Goal: Transaction & Acquisition: Purchase product/service

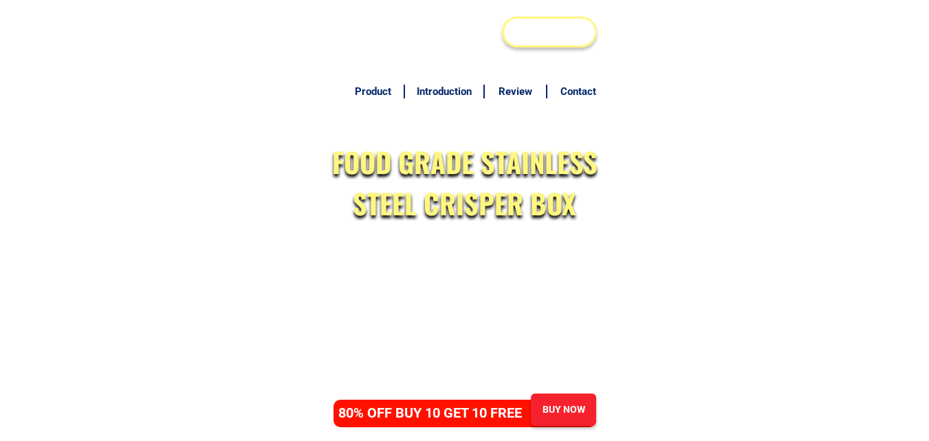
scroll to position [6712, 0]
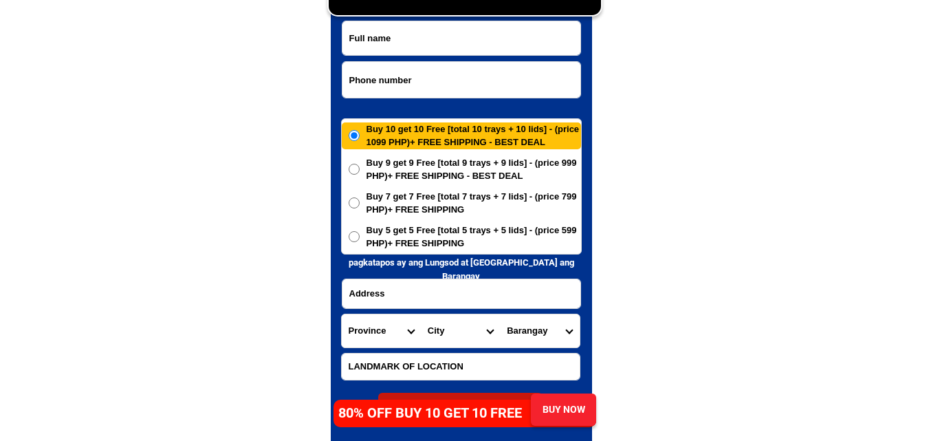
click at [432, 78] on input "Input phone_number" at bounding box center [461, 80] width 238 height 36
paste input "09096549937"
type input "09096549937"
paste input "[PERSON_NAME]"
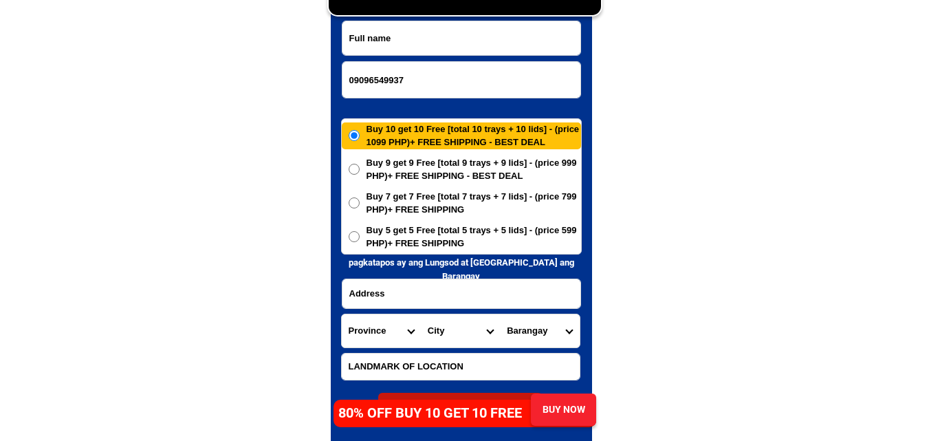
drag, startPoint x: 427, startPoint y: 45, endPoint x: 328, endPoint y: 4, distance: 107.0
click at [427, 45] on input "Input full_name" at bounding box center [461, 38] width 238 height 34
type input "[PERSON_NAME]"
click at [393, 298] on input "Input address" at bounding box center [461, 293] width 238 height 29
paste input "devinagracia st"crossing magatas lorzirch aetery neg"or"phil_"
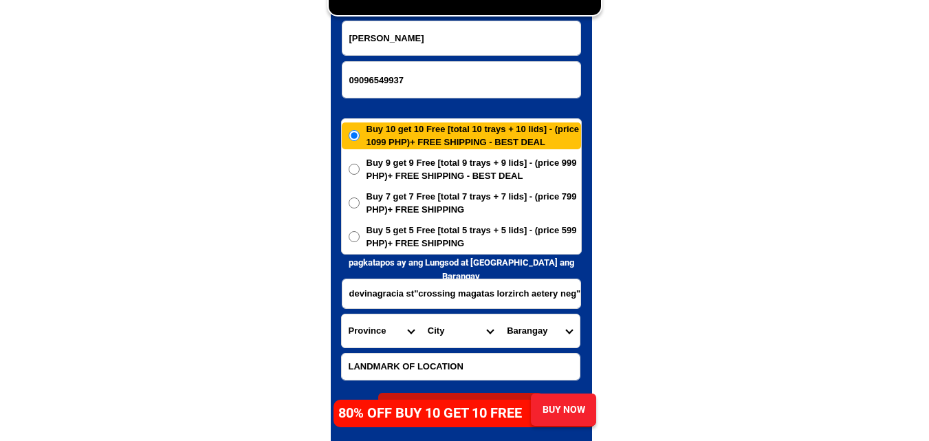
scroll to position [0, 34]
type input "devinagracia st"crossing magatas lorzirch aetery neg"or"phil_"
click at [381, 332] on select "Province [GEOGRAPHIC_DATA] [GEOGRAPHIC_DATA] [GEOGRAPHIC_DATA] [GEOGRAPHIC_DATA…" at bounding box center [381, 330] width 79 height 33
click at [342, 314] on select "Province [GEOGRAPHIC_DATA] [GEOGRAPHIC_DATA] [GEOGRAPHIC_DATA] [GEOGRAPHIC_DATA…" at bounding box center [381, 330] width 79 height 33
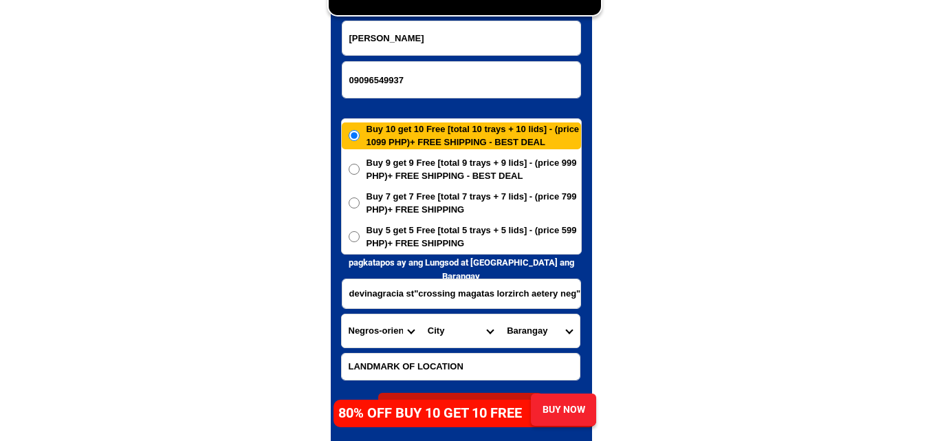
click at [510, 296] on input "devinagracia st"crossing magatas lorzirch aetery neg"or"phil_" at bounding box center [461, 293] width 238 height 29
click at [433, 329] on select "City [GEOGRAPHIC_DATA]-city [GEOGRAPHIC_DATA]-city [GEOGRAPHIC_DATA] [GEOGRAPHI…" at bounding box center [460, 330] width 79 height 33
click at [433, 325] on select "City [GEOGRAPHIC_DATA]-city [GEOGRAPHIC_DATA]-city [GEOGRAPHIC_DATA] [GEOGRAPHI…" at bounding box center [460, 330] width 79 height 33
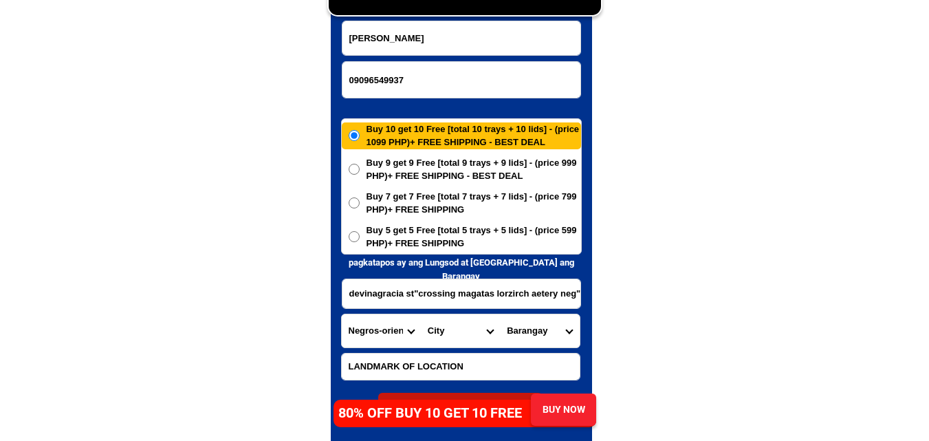
click at [450, 332] on select "City [GEOGRAPHIC_DATA]-city [GEOGRAPHIC_DATA]-city [GEOGRAPHIC_DATA] [GEOGRAPHI…" at bounding box center [460, 330] width 79 height 33
click at [457, 326] on select "City [GEOGRAPHIC_DATA]-city [GEOGRAPHIC_DATA]-city [GEOGRAPHIC_DATA] [GEOGRAPHI…" at bounding box center [460, 330] width 79 height 33
click at [494, 294] on input "devinagracia st"crossing magatas lorzirch aetery neg"or"phil_" at bounding box center [461, 293] width 238 height 29
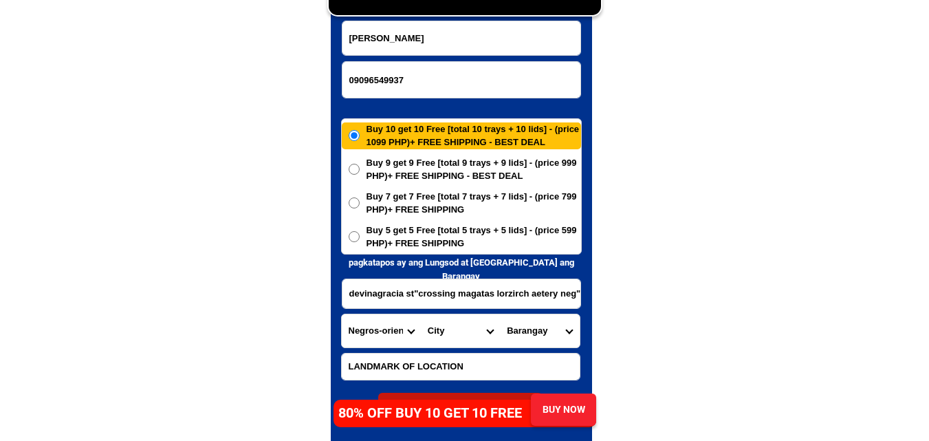
click at [411, 327] on select "Province [GEOGRAPHIC_DATA] [GEOGRAPHIC_DATA] [GEOGRAPHIC_DATA] [GEOGRAPHIC_DATA…" at bounding box center [381, 330] width 79 height 33
drag, startPoint x: 712, startPoint y: 249, endPoint x: 661, endPoint y: 255, distance: 51.9
click at [374, 327] on select "Province [GEOGRAPHIC_DATA] [GEOGRAPHIC_DATA] [GEOGRAPHIC_DATA] [GEOGRAPHIC_DATA…" at bounding box center [381, 330] width 79 height 33
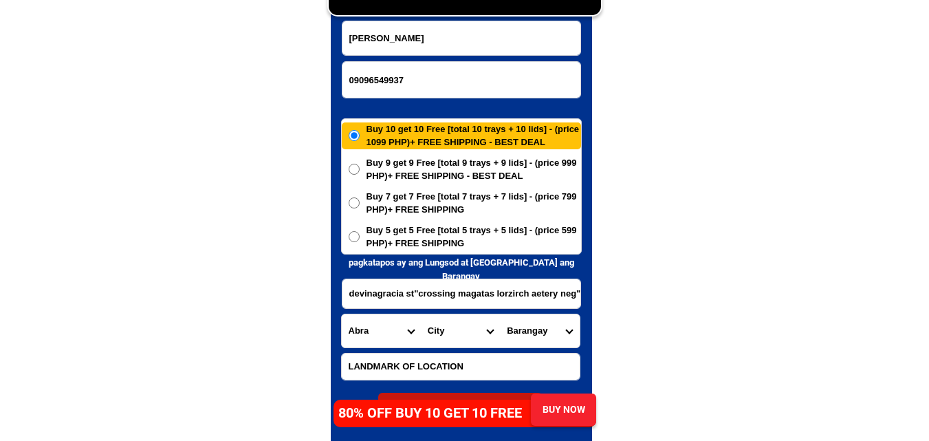
select select "63_396"
click at [342, 314] on select "Province [GEOGRAPHIC_DATA] [GEOGRAPHIC_DATA] [GEOGRAPHIC_DATA] [GEOGRAPHIC_DATA…" at bounding box center [381, 330] width 79 height 33
click at [446, 332] on select "City [GEOGRAPHIC_DATA]-city [GEOGRAPHIC_DATA]-city [GEOGRAPHIC_DATA] [GEOGRAPHI…" at bounding box center [460, 330] width 79 height 33
select select "63_3964489"
click at [421, 314] on select "City [GEOGRAPHIC_DATA]-city [GEOGRAPHIC_DATA]-city [GEOGRAPHIC_DATA] [GEOGRAPHI…" at bounding box center [460, 330] width 79 height 33
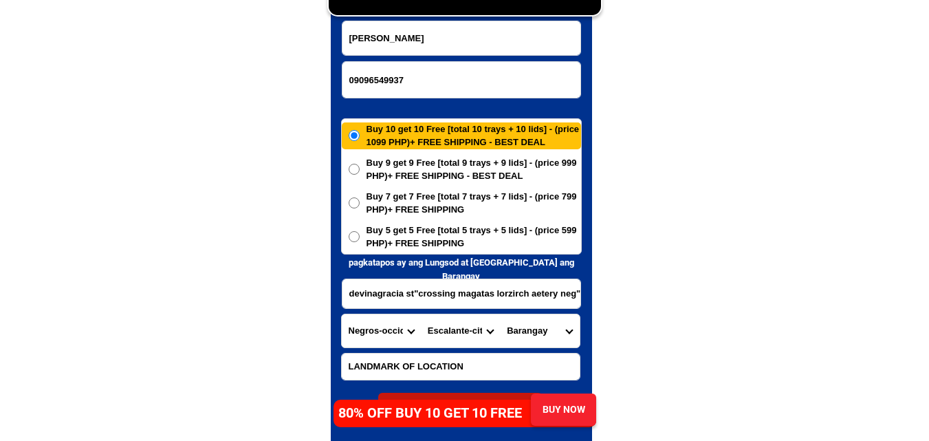
click at [441, 342] on select "City [GEOGRAPHIC_DATA]-city [GEOGRAPHIC_DATA]-city [GEOGRAPHIC_DATA] [GEOGRAPHI…" at bounding box center [460, 330] width 79 height 33
click at [393, 340] on select "Province [GEOGRAPHIC_DATA] [GEOGRAPHIC_DATA] [GEOGRAPHIC_DATA] [GEOGRAPHIC_DATA…" at bounding box center [381, 330] width 79 height 33
select select "63_411"
click at [342, 314] on select "Province [GEOGRAPHIC_DATA] [GEOGRAPHIC_DATA] [GEOGRAPHIC_DATA] [GEOGRAPHIC_DATA…" at bounding box center [381, 330] width 79 height 33
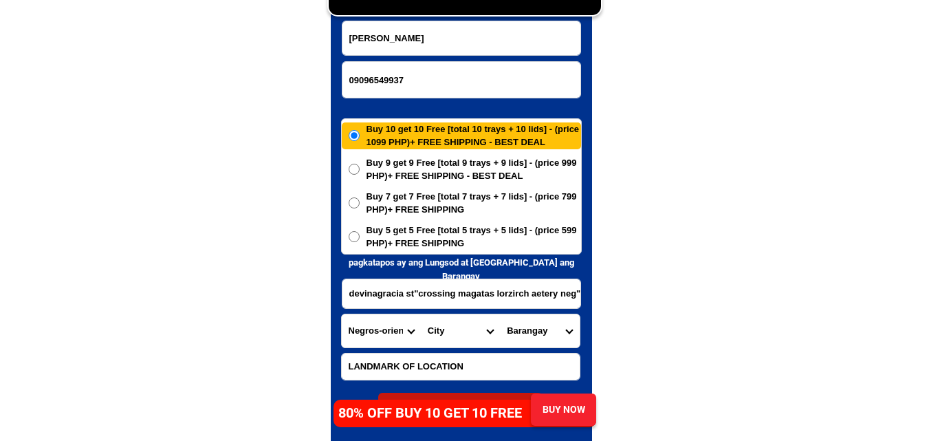
click at [455, 331] on select "City [GEOGRAPHIC_DATA]-city [GEOGRAPHIC_DATA]-city [GEOGRAPHIC_DATA] [GEOGRAPHI…" at bounding box center [460, 330] width 79 height 33
click at [391, 335] on select "Province [GEOGRAPHIC_DATA] [GEOGRAPHIC_DATA] [GEOGRAPHIC_DATA] [GEOGRAPHIC_DATA…" at bounding box center [381, 330] width 79 height 33
click at [453, 331] on select "City [GEOGRAPHIC_DATA]-city [GEOGRAPHIC_DATA]-city [GEOGRAPHIC_DATA] [GEOGRAPHI…" at bounding box center [460, 330] width 79 height 33
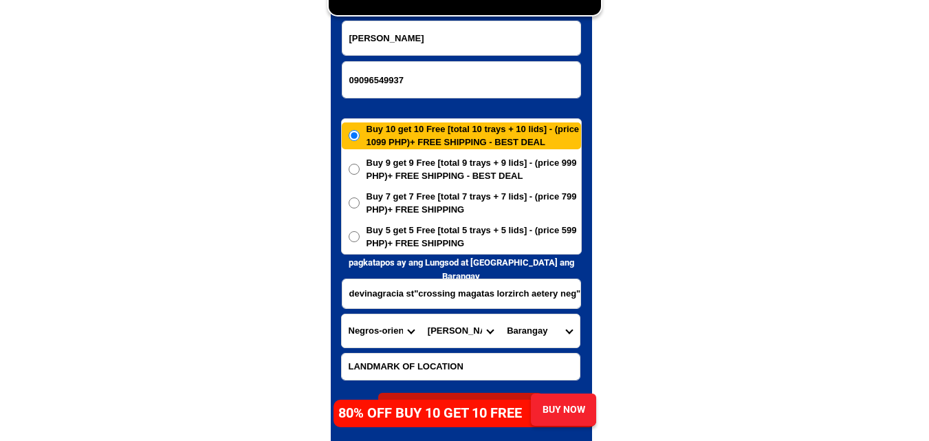
select select "63_4112414"
click at [421, 314] on select "City [GEOGRAPHIC_DATA]-city [GEOGRAPHIC_DATA]-city [GEOGRAPHIC_DATA] [GEOGRAPHI…" at bounding box center [460, 330] width 79 height 33
click at [538, 333] on select "Barangay [PERSON_NAME]-an Ajong Balugo Bolocboloc Calabnugan Cangmating [PERSON…" at bounding box center [539, 330] width 79 height 33
select select "63_411241485147"
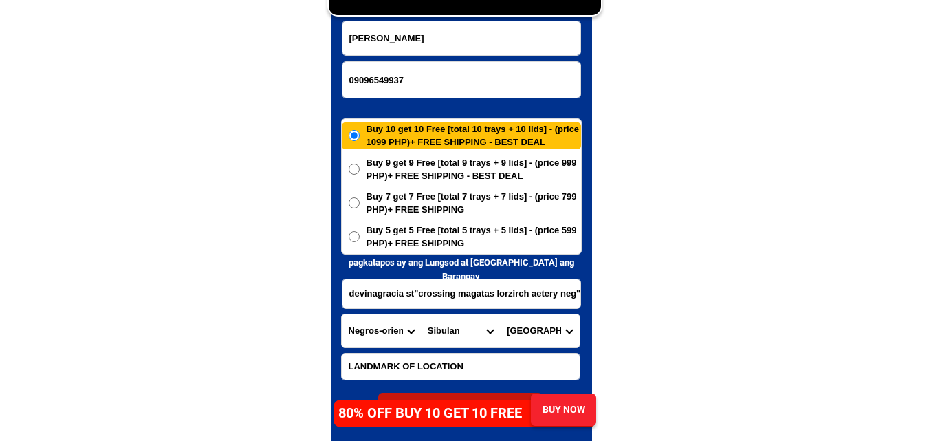
click at [500, 314] on select "Barangay [PERSON_NAME]-an Ajong Balugo Bolocboloc Calabnugan Cangmating [PERSON…" at bounding box center [539, 330] width 79 height 33
click at [395, 237] on span "Buy 5 get 5 Free [total 5 trays + 5 lids] - (price 599 PHP)+ FREE SHIPPING" at bounding box center [474, 236] width 215 height 27
click at [360, 237] on input "Buy 5 get 5 Free [total 5 trays + 5 lids] - (price 599 PHP)+ FREE SHIPPING" at bounding box center [354, 236] width 11 height 11
radio input "true"
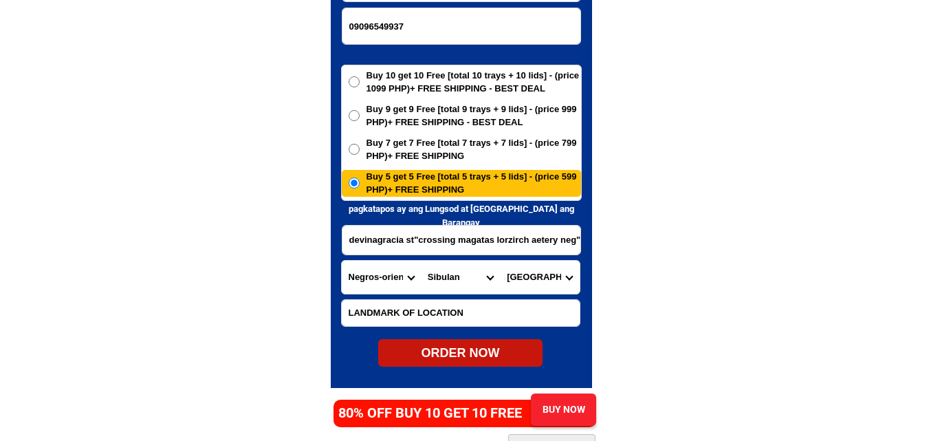
scroll to position [6781, 0]
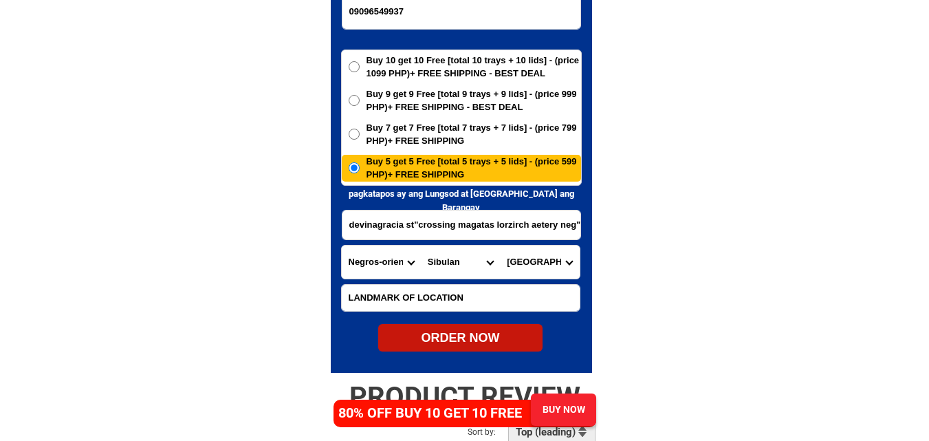
click at [477, 329] on div "ORDER NOW" at bounding box center [460, 338] width 164 height 28
type input "09096549937"
radio input "true"
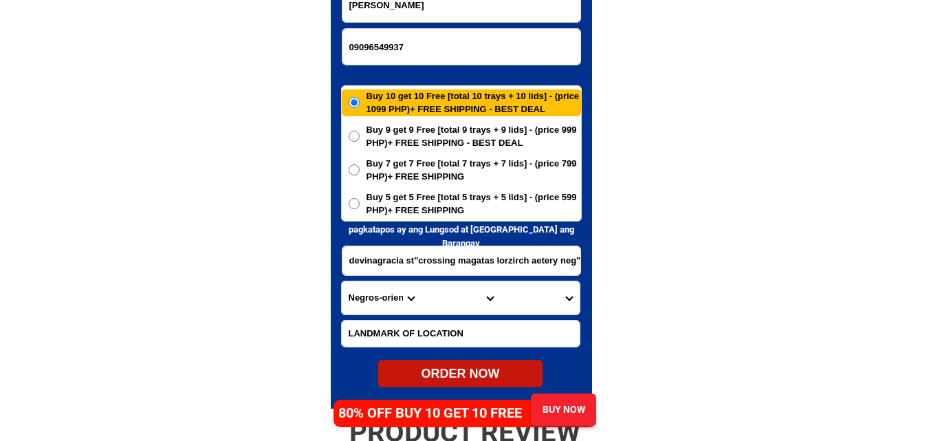
scroll to position [6712, 0]
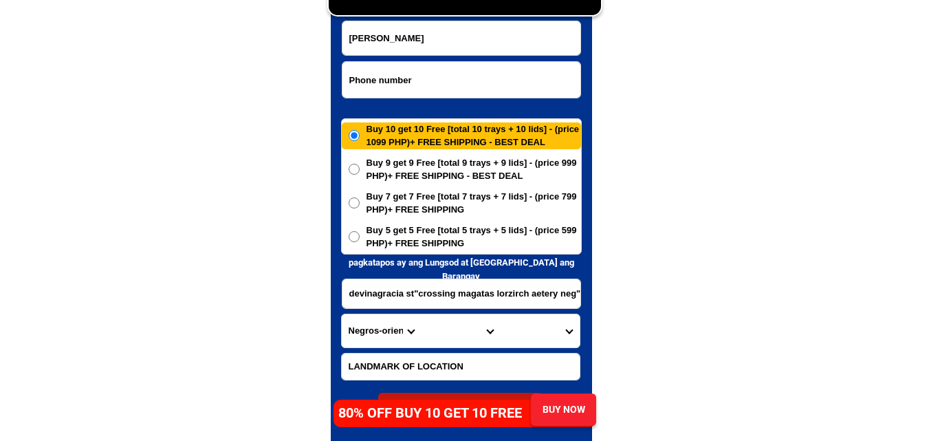
click at [422, 79] on input "Input phone_number" at bounding box center [461, 80] width 238 height 36
paste input "09773384660"
type input "09773384660"
click at [431, 43] on input "Input full_name" at bounding box center [461, 38] width 238 height 34
paste input "[PERSON_NAME] [PERSON_NAME]"
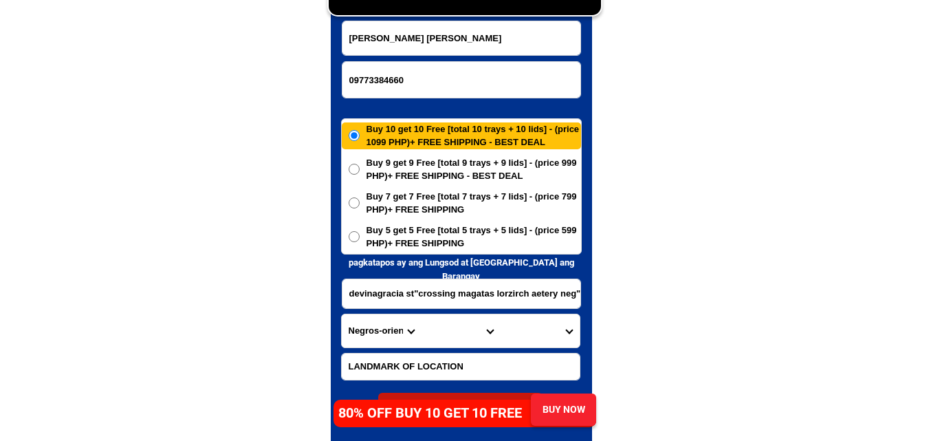
type input "[PERSON_NAME] [PERSON_NAME]"
drag, startPoint x: 412, startPoint y: 286, endPoint x: 402, endPoint y: 290, distance: 11.1
click at [412, 286] on input "Input address" at bounding box center [461, 293] width 238 height 29
paste input "[STREET_ADDRESS] Cor. [GEOGRAPHIC_DATA] , [GEOGRAPHIC_DATA][PERSON_NAME], [GEOG…"
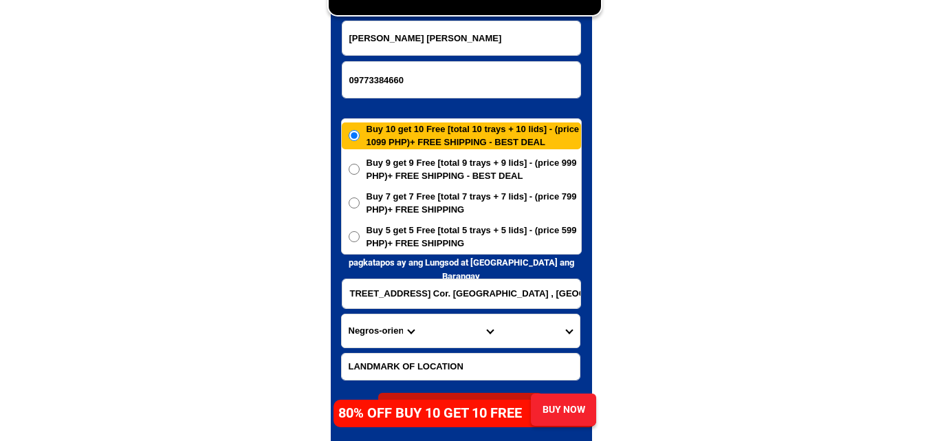
type input "[STREET_ADDRESS] Cor. [GEOGRAPHIC_DATA] , [GEOGRAPHIC_DATA][PERSON_NAME], [GEOG…"
click at [370, 325] on select "Province [GEOGRAPHIC_DATA] [GEOGRAPHIC_DATA] [GEOGRAPHIC_DATA] [GEOGRAPHIC_DATA…" at bounding box center [381, 330] width 79 height 33
select select "63_219"
click at [342, 314] on select "Province [GEOGRAPHIC_DATA] [GEOGRAPHIC_DATA] [GEOGRAPHIC_DATA] [GEOGRAPHIC_DATA…" at bounding box center [381, 330] width 79 height 33
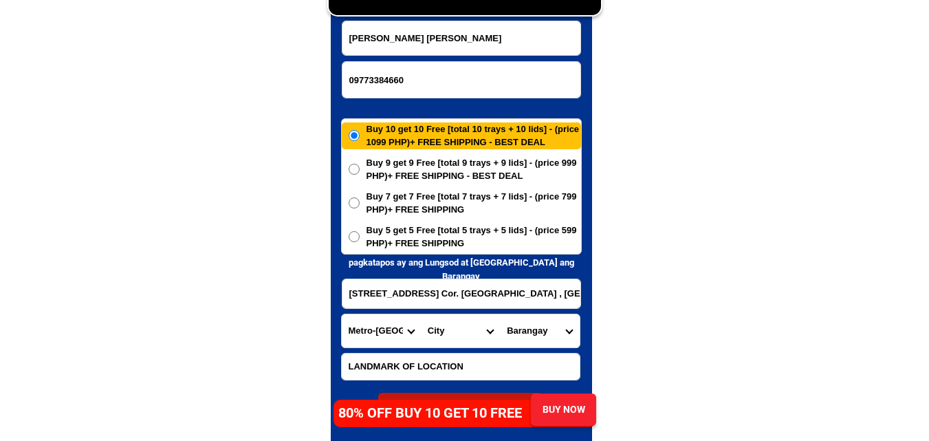
click at [434, 336] on select "City [GEOGRAPHIC_DATA] [GEOGRAPHIC_DATA] [GEOGRAPHIC_DATA] [GEOGRAPHIC_DATA]-ci…" at bounding box center [460, 330] width 79 height 33
select select "63_2197133"
click at [421, 314] on select "City [GEOGRAPHIC_DATA] [GEOGRAPHIC_DATA] [GEOGRAPHIC_DATA] [GEOGRAPHIC_DATA]-ci…" at bounding box center [460, 330] width 79 height 33
click at [531, 325] on select "Barangay [GEOGRAPHIC_DATA]~air [PERSON_NAME] Cembo Comembo Dasmarinas [GEOGRAPH…" at bounding box center [539, 330] width 79 height 33
select select "63_21971334231"
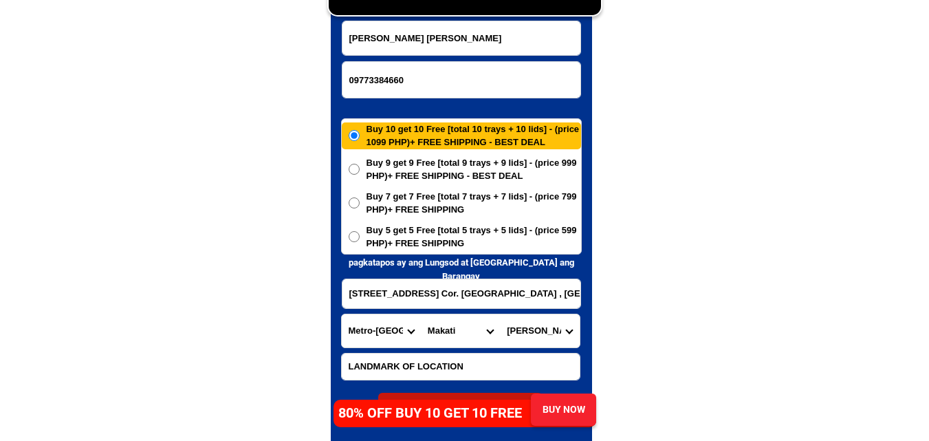
click at [500, 314] on select "Barangay [GEOGRAPHIC_DATA]~air [PERSON_NAME] Cembo Comembo Dasmarinas [GEOGRAPH…" at bounding box center [539, 330] width 79 height 33
click at [435, 230] on span "Buy 5 get 5 Free [total 5 trays + 5 lids] - (price 599 PHP)+ FREE SHIPPING" at bounding box center [474, 236] width 215 height 27
click at [360, 231] on input "Buy 5 get 5 Free [total 5 trays + 5 lids] - (price 599 PHP)+ FREE SHIPPING" at bounding box center [354, 236] width 11 height 11
radio input "true"
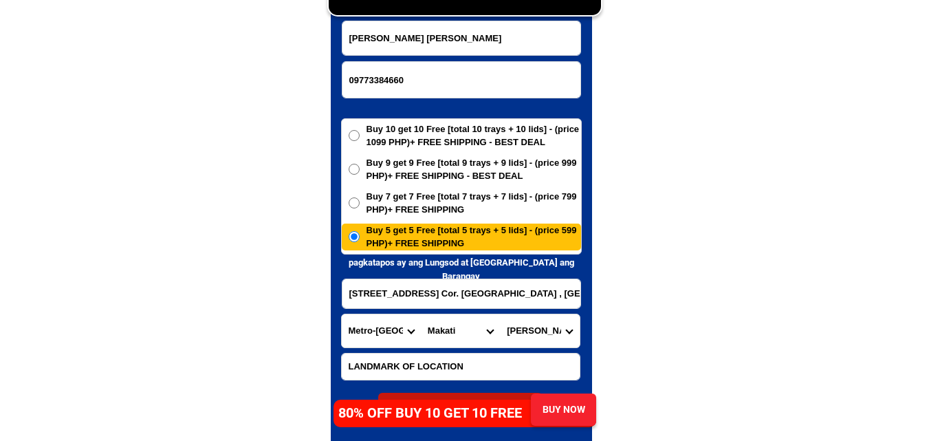
click at [448, 127] on span "Buy 10 get 10 Free [total 10 trays + 10 lids] - (price 1099 PHP)+ FREE SHIPPING…" at bounding box center [474, 135] width 215 height 27
click at [360, 130] on input "Buy 10 get 10 Free [total 10 trays + 10 lids] - (price 1099 PHP)+ FREE SHIPPING…" at bounding box center [354, 135] width 11 height 11
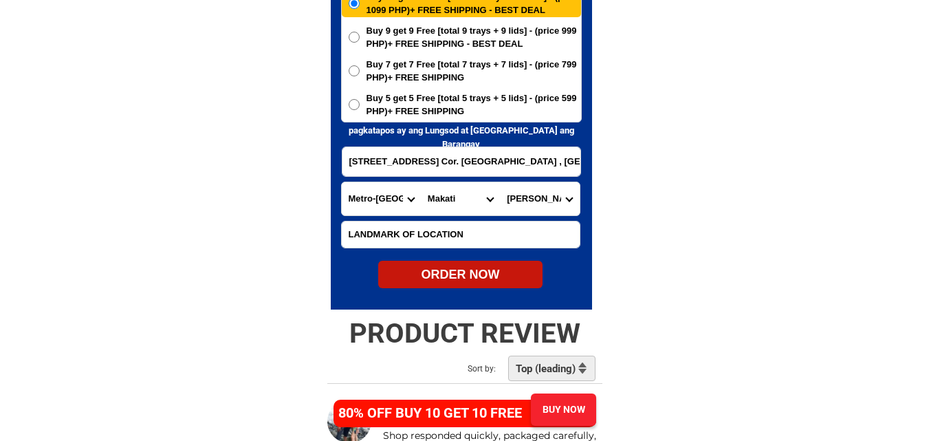
scroll to position [6850, 0]
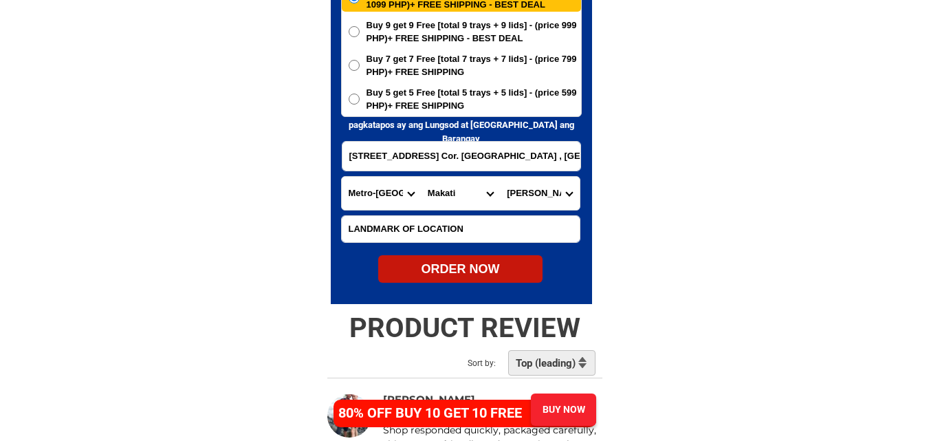
click at [468, 256] on form "[PERSON_NAME] [PERSON_NAME] 09773384660 ORDER NOW [STREET_ADDRESS] Cor. [GEOGRA…" at bounding box center [461, 83] width 241 height 400
click at [477, 274] on div "ORDER NOW" at bounding box center [460, 269] width 164 height 19
radio input "true"
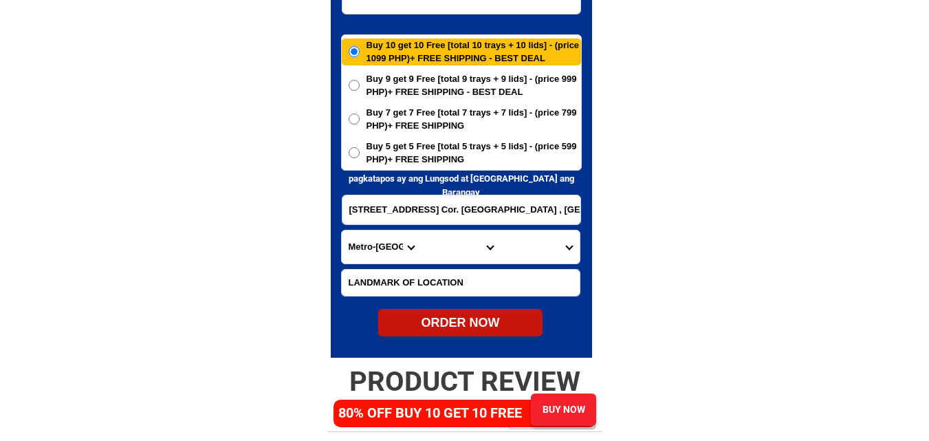
scroll to position [6712, 0]
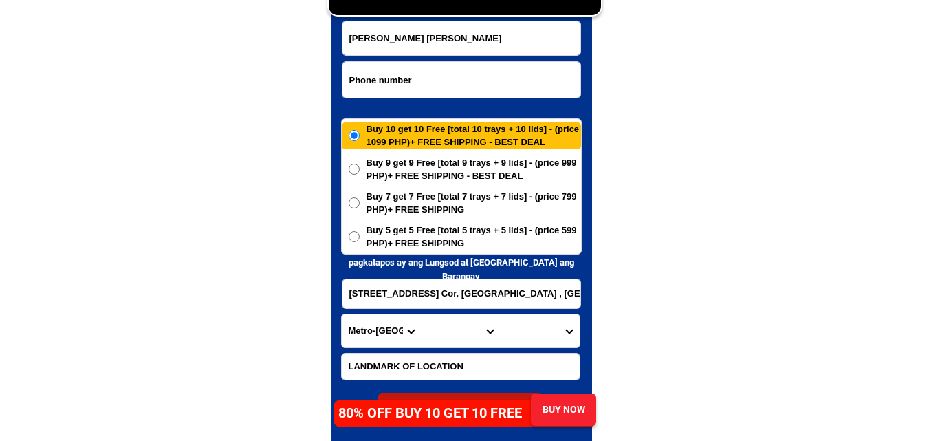
paste input "0917 657 6878"
click at [421, 82] on input "Input phone_number" at bounding box center [461, 80] width 238 height 36
click at [390, 78] on input "0917 657 6878" at bounding box center [461, 80] width 238 height 36
click at [372, 82] on input "0917 6576878" at bounding box center [461, 80] width 238 height 36
type input "09176576878"
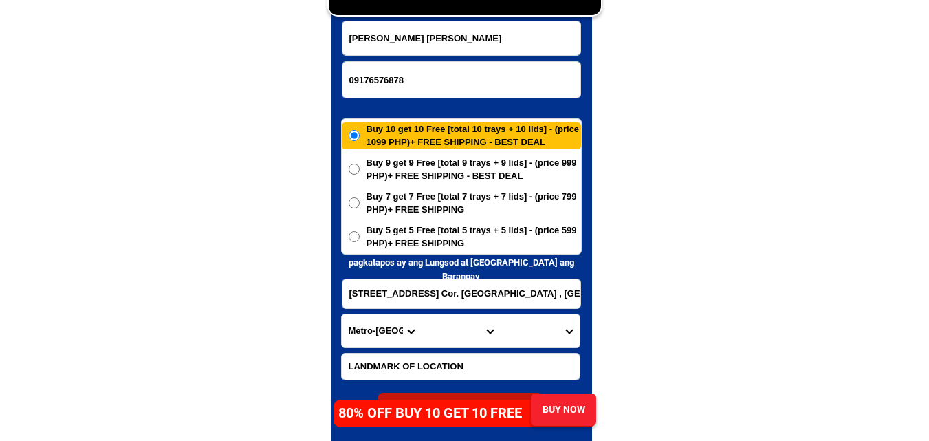
drag, startPoint x: 210, startPoint y: 125, endPoint x: 187, endPoint y: 74, distance: 56.0
drag, startPoint x: 440, startPoint y: 42, endPoint x: 442, endPoint y: 7, distance: 35.1
click at [440, 41] on input "[PERSON_NAME] [PERSON_NAME]" at bounding box center [461, 38] width 238 height 34
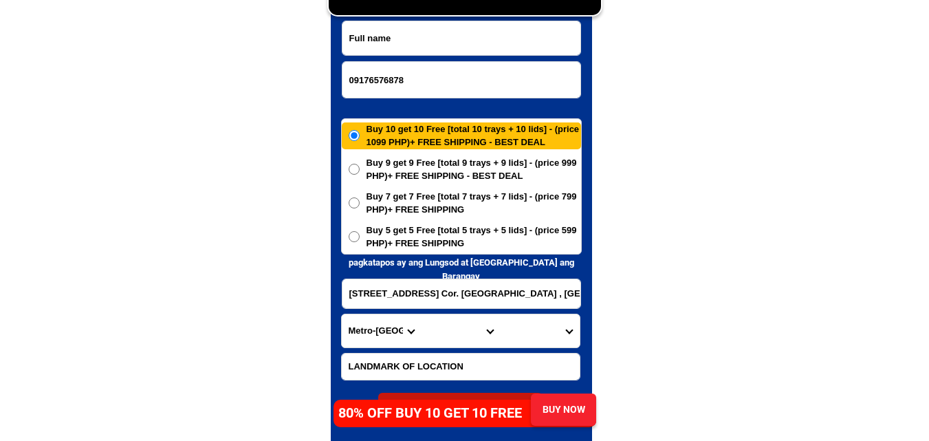
paste input "[PERSON_NAME]"
type input "[PERSON_NAME]"
drag, startPoint x: 391, startPoint y: 295, endPoint x: 426, endPoint y: 210, distance: 91.8
click at [391, 295] on input "Input address" at bounding box center [461, 293] width 238 height 29
paste input "Sumpong, [GEOGRAPHIC_DATA]"
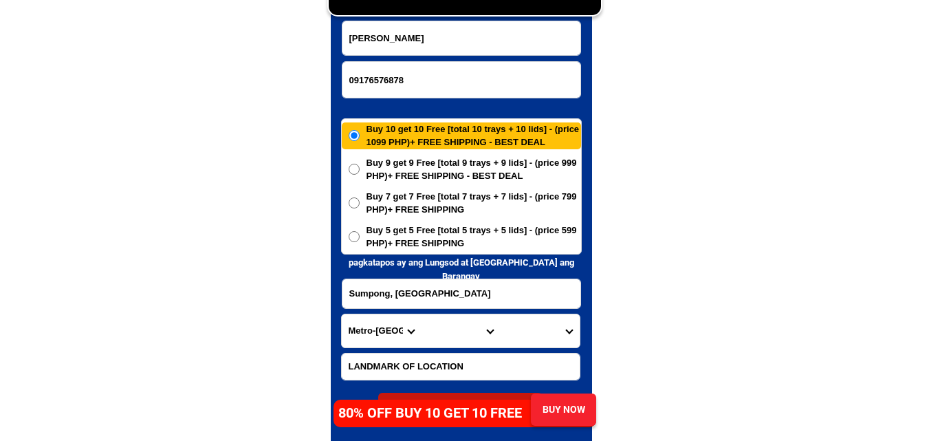
type input "Sumpong, [GEOGRAPHIC_DATA]"
click at [375, 323] on select "Province [GEOGRAPHIC_DATA] [GEOGRAPHIC_DATA] [GEOGRAPHIC_DATA] [GEOGRAPHIC_DATA…" at bounding box center [381, 330] width 79 height 33
select select "63_623"
click at [342, 314] on select "Province [GEOGRAPHIC_DATA] [GEOGRAPHIC_DATA] [GEOGRAPHIC_DATA] [GEOGRAPHIC_DATA…" at bounding box center [381, 330] width 79 height 33
click at [437, 327] on select "City [GEOGRAPHIC_DATA]-[GEOGRAPHIC_DATA]-[GEOGRAPHIC_DATA]-[GEOGRAPHIC_DATA][PE…" at bounding box center [460, 330] width 79 height 33
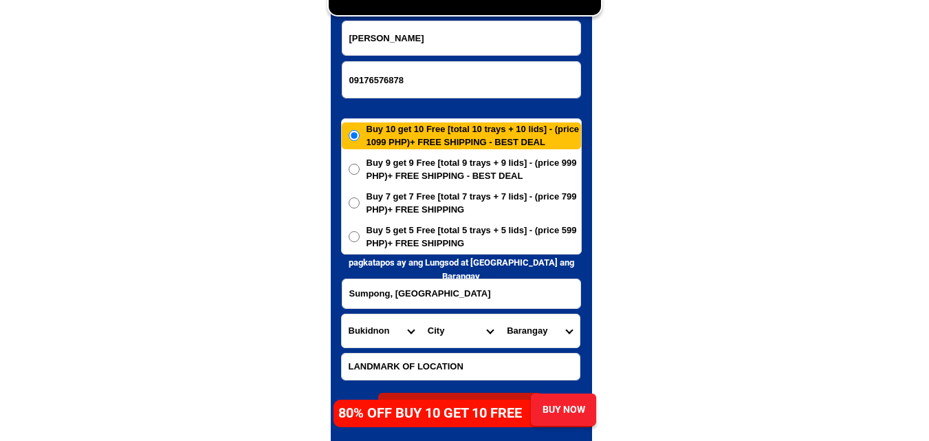
select select "63_6233294"
click at [421, 314] on select "City [GEOGRAPHIC_DATA]-[GEOGRAPHIC_DATA]-[GEOGRAPHIC_DATA]-[GEOGRAPHIC_DATA][PE…" at bounding box center [460, 330] width 79 height 33
drag, startPoint x: 727, startPoint y: 264, endPoint x: 615, endPoint y: 296, distance: 116.0
click at [558, 324] on select "Barangay Aglayan Apo macote Bangcud Barangay 1 (pob.) Barangay 10 (pob.) Barang…" at bounding box center [539, 330] width 79 height 33
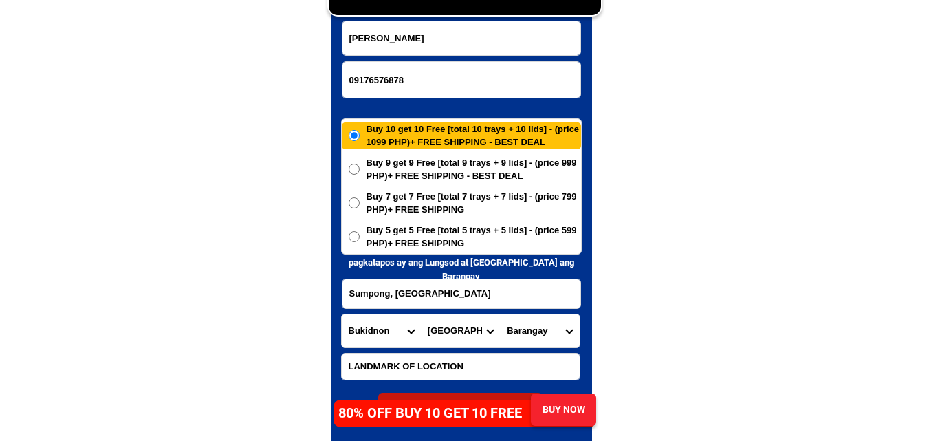
select select "63_62332946523"
click at [500, 314] on select "Barangay Aglayan Apo macote Bangcud Barangay 1 (pob.) Barangay 10 (pob.) Barang…" at bounding box center [539, 330] width 79 height 33
click at [447, 241] on span "Buy 5 get 5 Free [total 5 trays + 5 lids] - (price 599 PHP)+ FREE SHIPPING" at bounding box center [474, 236] width 215 height 27
click at [360, 241] on input "Buy 5 get 5 Free [total 5 trays + 5 lids] - (price 599 PHP)+ FREE SHIPPING" at bounding box center [354, 236] width 11 height 11
radio input "true"
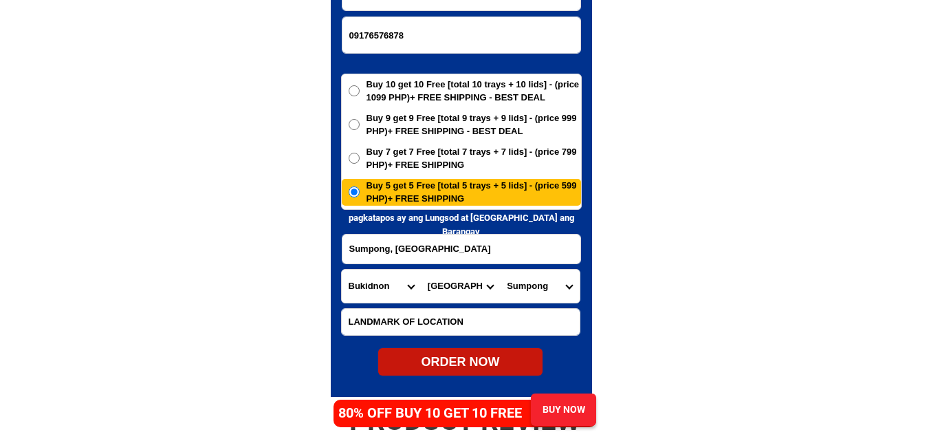
scroll to position [6781, 0]
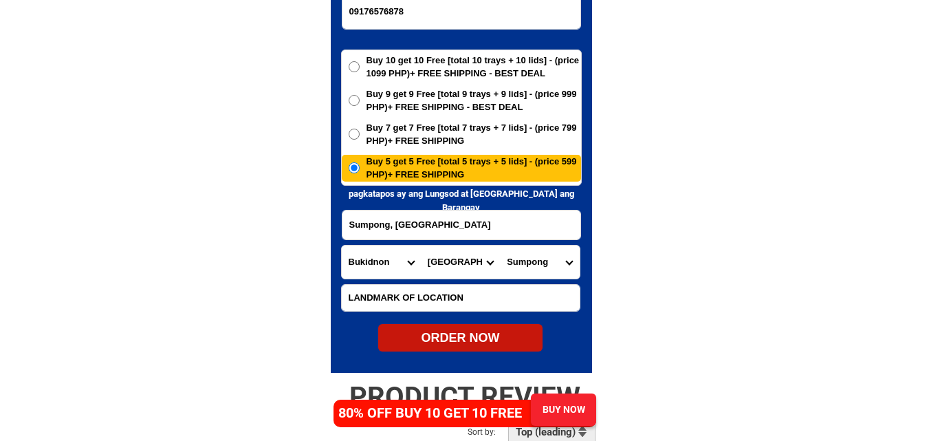
click at [458, 336] on div "ORDER NOW" at bounding box center [460, 338] width 164 height 19
type input "Sumpong, [GEOGRAPHIC_DATA]"
radio input "true"
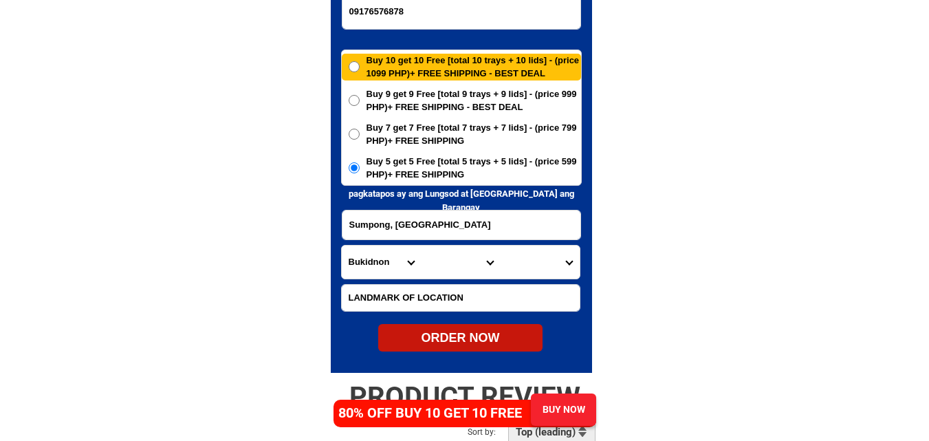
radio input "true"
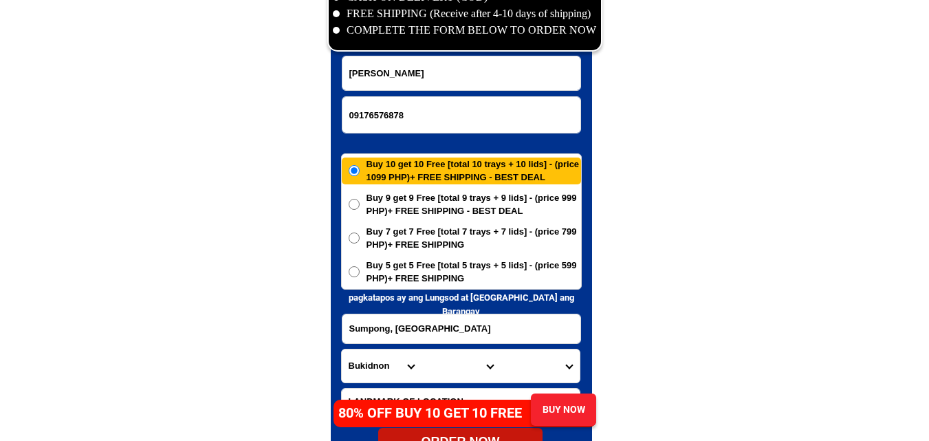
scroll to position [6643, 0]
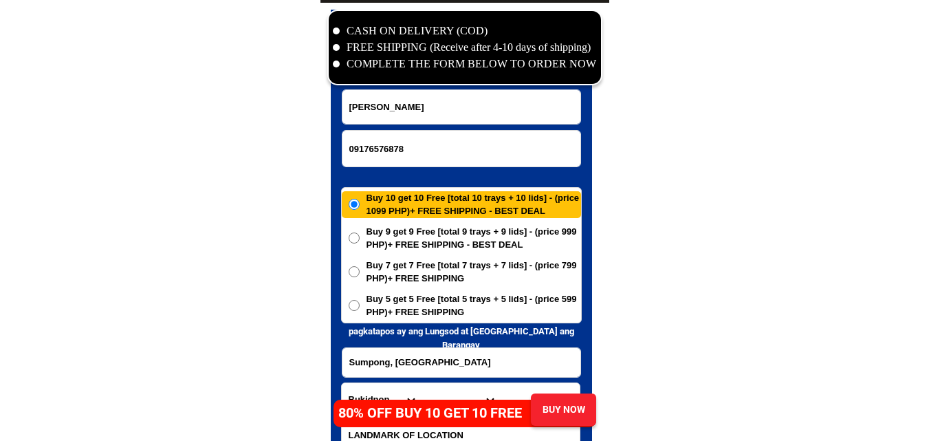
click at [389, 138] on input "09176576878" at bounding box center [461, 149] width 238 height 36
paste input "0938 072 1182"
click at [371, 145] on input "0938 072 1182" at bounding box center [461, 149] width 238 height 36
click at [389, 149] on input "0938072 1182" at bounding box center [461, 149] width 238 height 36
click at [388, 145] on input "0938072 1182" at bounding box center [461, 149] width 238 height 36
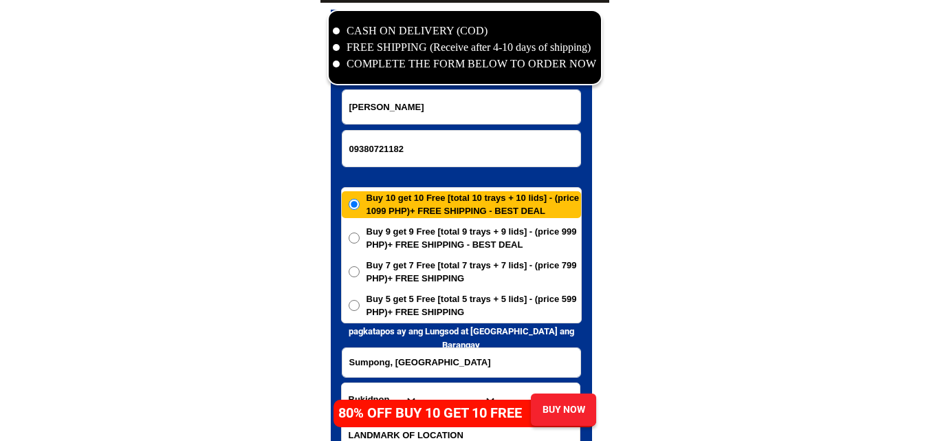
type input "09380721182"
drag, startPoint x: 386, startPoint y: 95, endPoint x: 393, endPoint y: 14, distance: 81.5
click at [386, 95] on input "Input full_name" at bounding box center [461, 107] width 238 height 34
paste input "[PERSON_NAME]"
type input "[PERSON_NAME]"
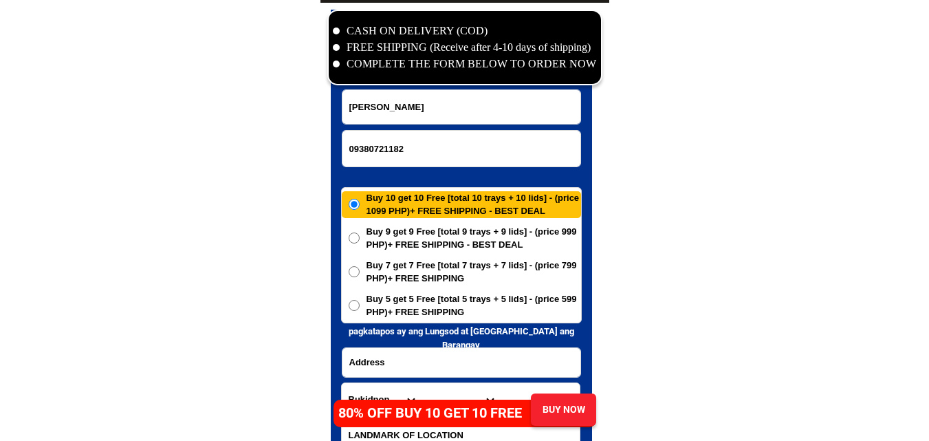
drag, startPoint x: 415, startPoint y: 364, endPoint x: 413, endPoint y: 347, distance: 17.3
click at [415, 364] on input "Input address" at bounding box center [461, 362] width 238 height 29
paste input "purok 6 brgy. Bolo Masbate City Masbate"
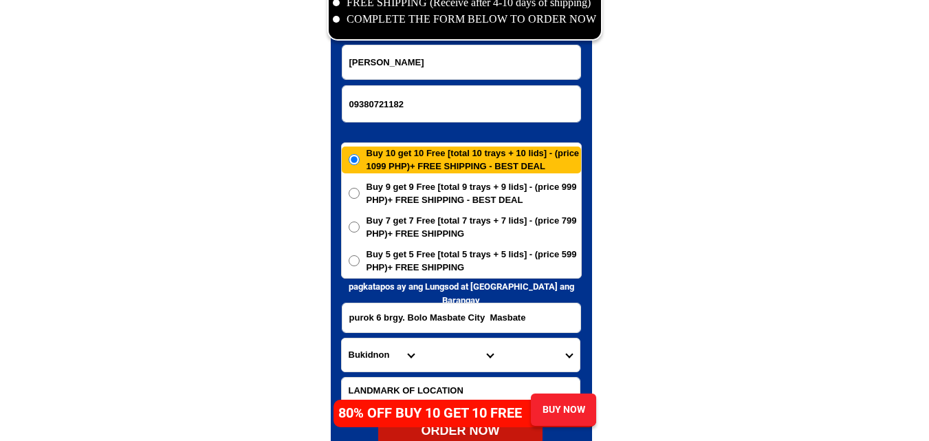
scroll to position [6712, 0]
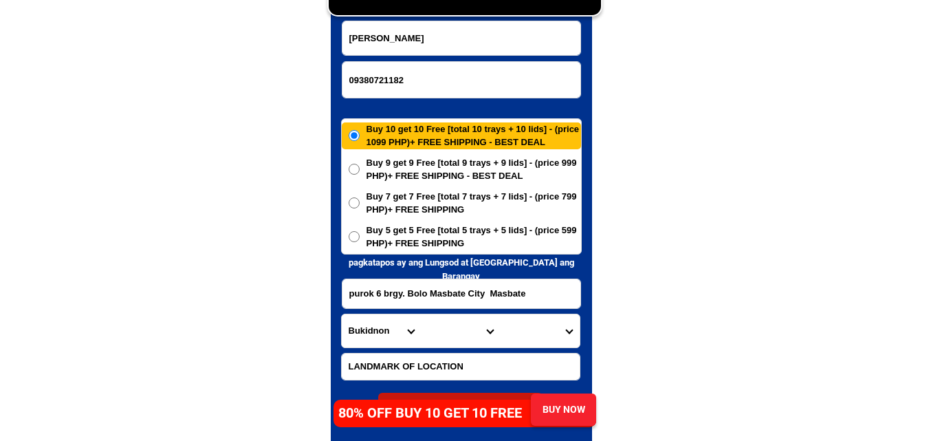
type input "purok 6 brgy. Bolo Masbate City Masbate"
click at [379, 329] on select "Province [GEOGRAPHIC_DATA] [GEOGRAPHIC_DATA] [GEOGRAPHIC_DATA] [GEOGRAPHIC_DATA…" at bounding box center [381, 330] width 79 height 33
select select "63_626"
click at [342, 314] on select "Province [GEOGRAPHIC_DATA] [GEOGRAPHIC_DATA] [GEOGRAPHIC_DATA] [GEOGRAPHIC_DATA…" at bounding box center [381, 330] width 79 height 33
click at [461, 329] on select "City Aroroy Baleno Balud Cataingan Cawayan Dimasalang [GEOGRAPHIC_DATA] [GEOGRA…" at bounding box center [460, 330] width 79 height 33
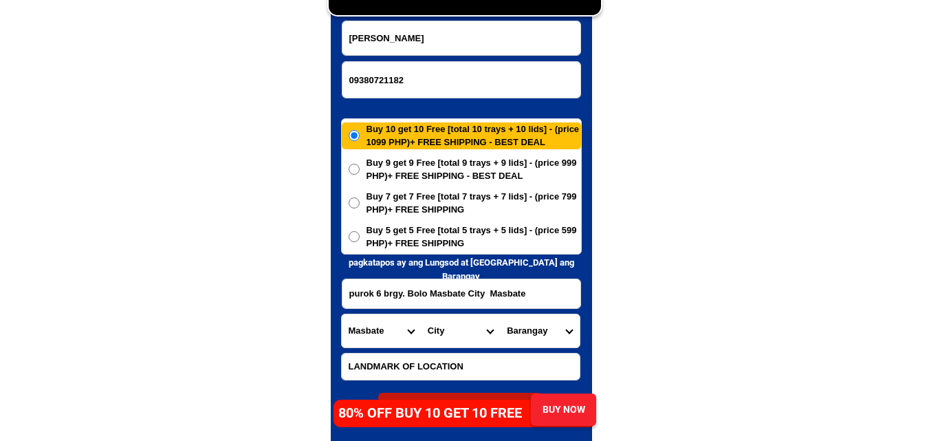
select select "63_6262625"
click at [421, 314] on select "City Aroroy Baleno Balud Cataingan Cawayan Dimasalang [GEOGRAPHIC_DATA] [GEOGRA…" at bounding box center [460, 330] width 79 height 33
drag, startPoint x: 680, startPoint y: 229, endPoint x: 633, endPoint y: 262, distance: 57.8
click at [546, 334] on select "Barangay Anas Asid [PERSON_NAME] Bagumbayan Bantigue Bapor (pob.) [GEOGRAPHIC_D…" at bounding box center [539, 330] width 79 height 33
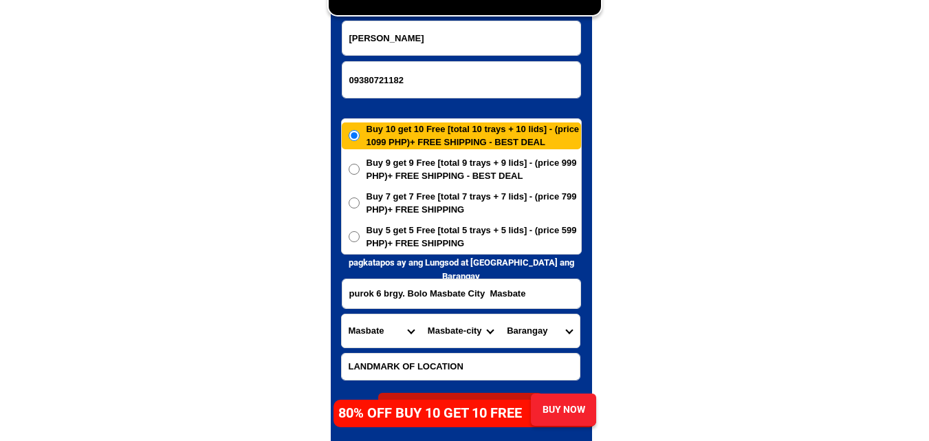
select select "63_62626255163"
click at [500, 314] on select "Barangay Anas Asid [PERSON_NAME] Bagumbayan Bantigue Bapor (pob.) [GEOGRAPHIC_D…" at bounding box center [539, 330] width 79 height 33
click at [542, 166] on span "Buy 9 get 9 Free [total 9 trays + 9 lids] - (price 999 PHP)+ FREE SHIPPING - BE…" at bounding box center [474, 169] width 215 height 27
click at [360, 166] on input "Buy 9 get 9 Free [total 9 trays + 9 lids] - (price 999 PHP)+ FREE SHIPPING - BE…" at bounding box center [354, 169] width 11 height 11
radio input "true"
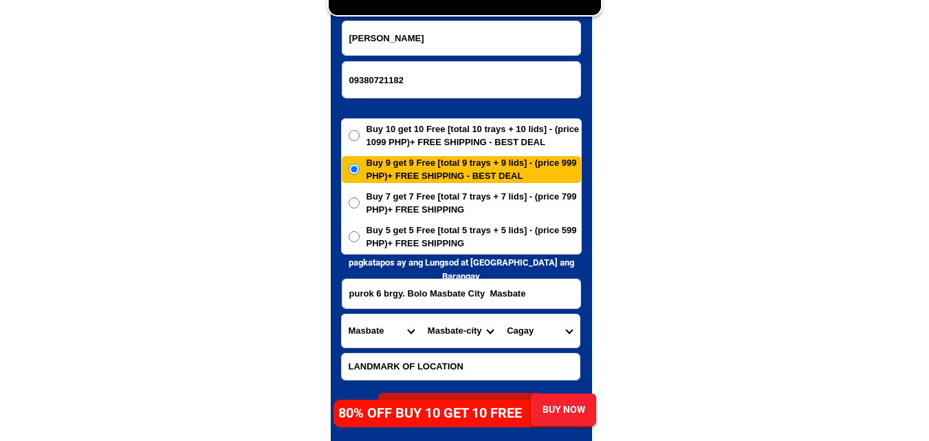
drag, startPoint x: 547, startPoint y: 329, endPoint x: 546, endPoint y: 315, distance: 13.8
click at [547, 329] on select "Barangay Anas Asid [PERSON_NAME] Bagumbayan Bantigue Bapor (pob.) [GEOGRAPHIC_D…" at bounding box center [539, 330] width 79 height 33
select select "63_62626251698"
click at [500, 314] on select "Barangay Anas Asid [PERSON_NAME] Bagumbayan Bantigue Bapor (pob.) [GEOGRAPHIC_D…" at bounding box center [539, 330] width 79 height 33
drag, startPoint x: 457, startPoint y: 242, endPoint x: 461, endPoint y: 249, distance: 8.4
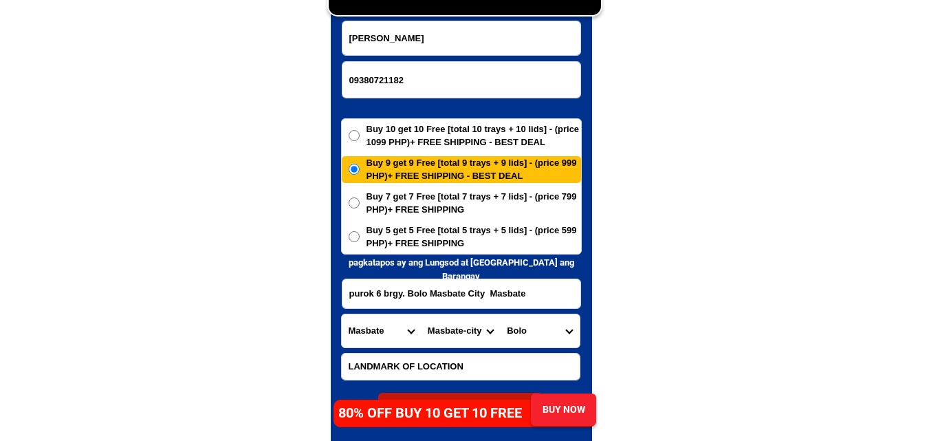
click at [456, 242] on span "Buy 5 get 5 Free [total 5 trays + 5 lids] - (price 599 PHP)+ FREE SHIPPING" at bounding box center [474, 236] width 215 height 27
click at [360, 242] on input "Buy 5 get 5 Free [total 5 trays + 5 lids] - (price 599 PHP)+ FREE SHIPPING" at bounding box center [354, 236] width 11 height 11
radio input "true"
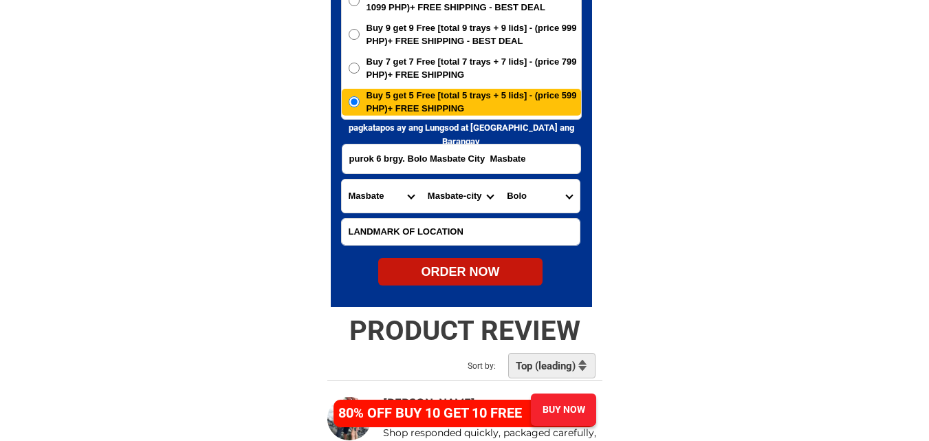
scroll to position [6850, 0]
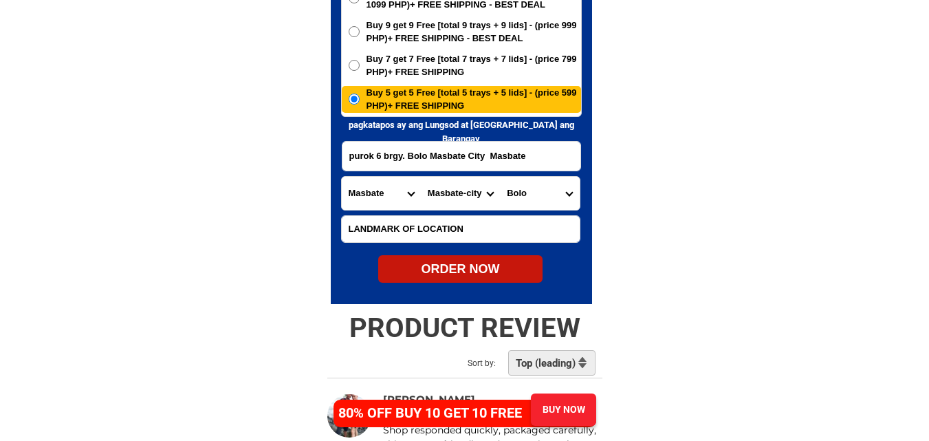
click at [466, 262] on div "ORDER NOW" at bounding box center [460, 269] width 164 height 19
type input "purok 6 brgy. Bolo Masbate City Masbate"
radio input "true"
